Goal: Check status: Check status

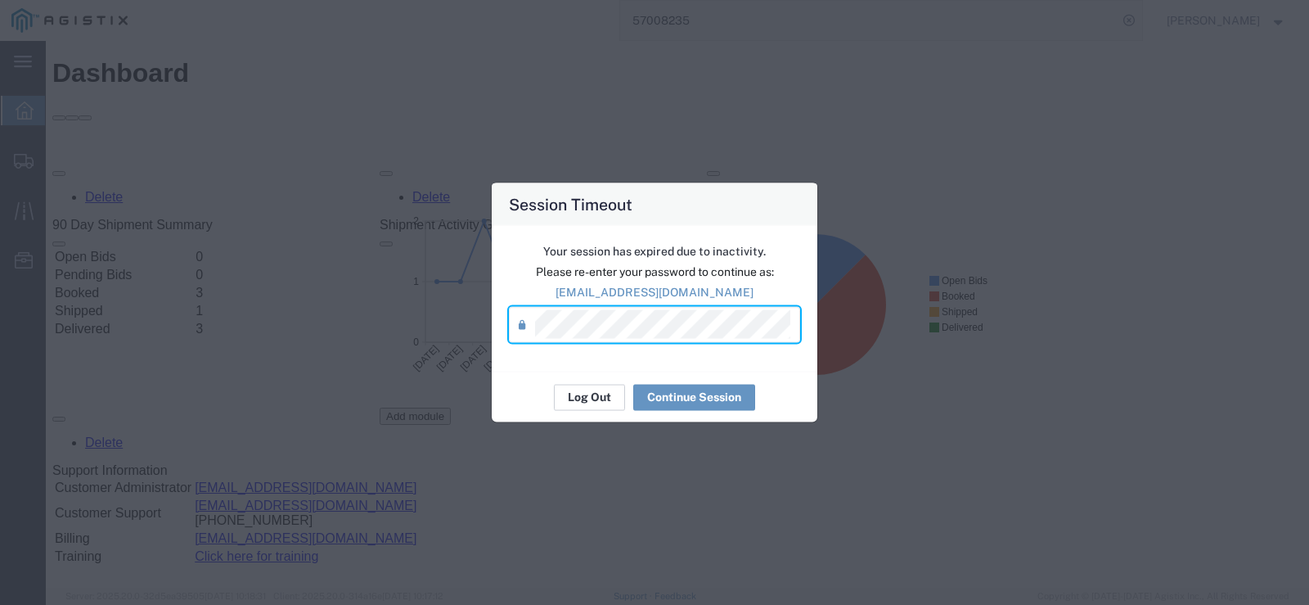
click at [584, 394] on button "Log Out" at bounding box center [589, 397] width 71 height 26
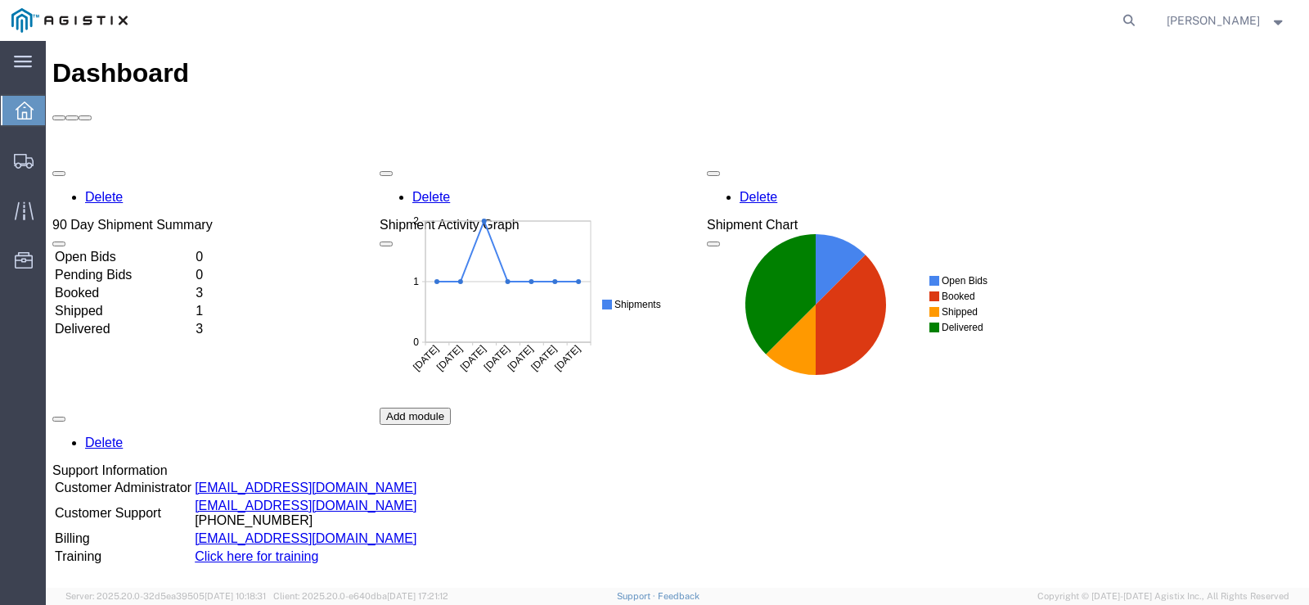
click at [116, 303] on td "Shipped" at bounding box center [123, 311] width 139 height 16
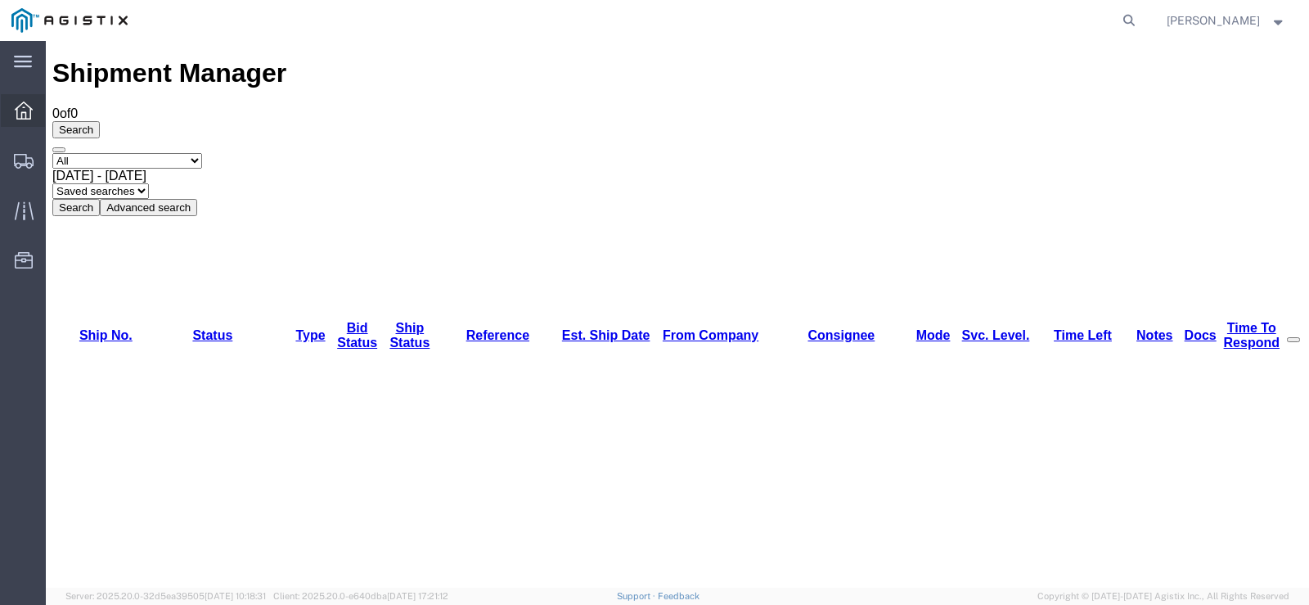
click at [14, 110] on div at bounding box center [24, 110] width 46 height 33
